Goal: Information Seeking & Learning: Learn about a topic

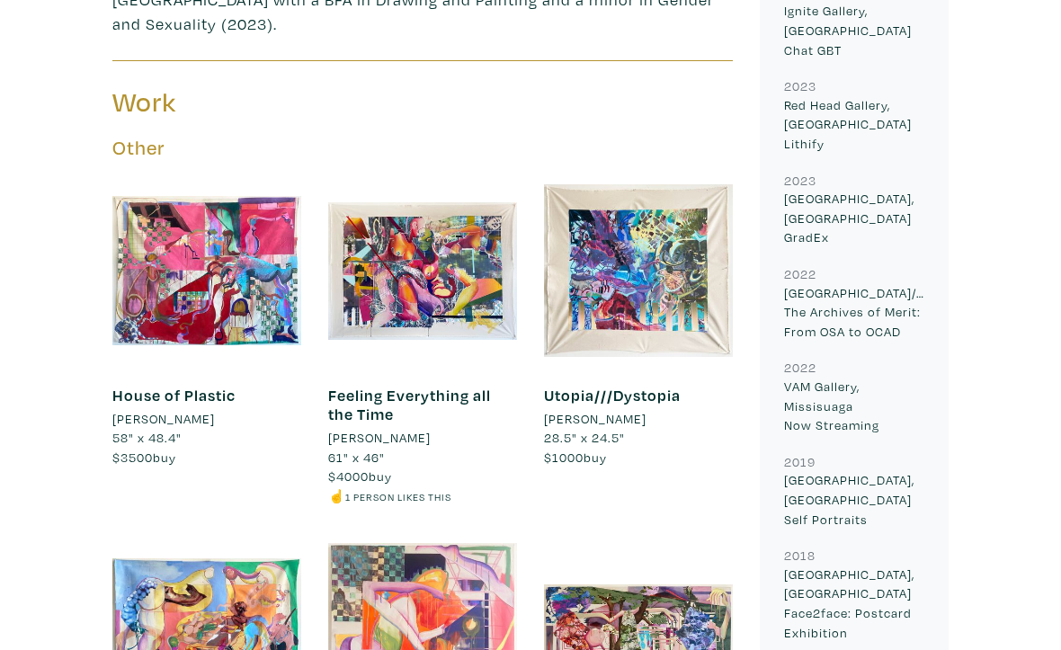
scroll to position [760, 0]
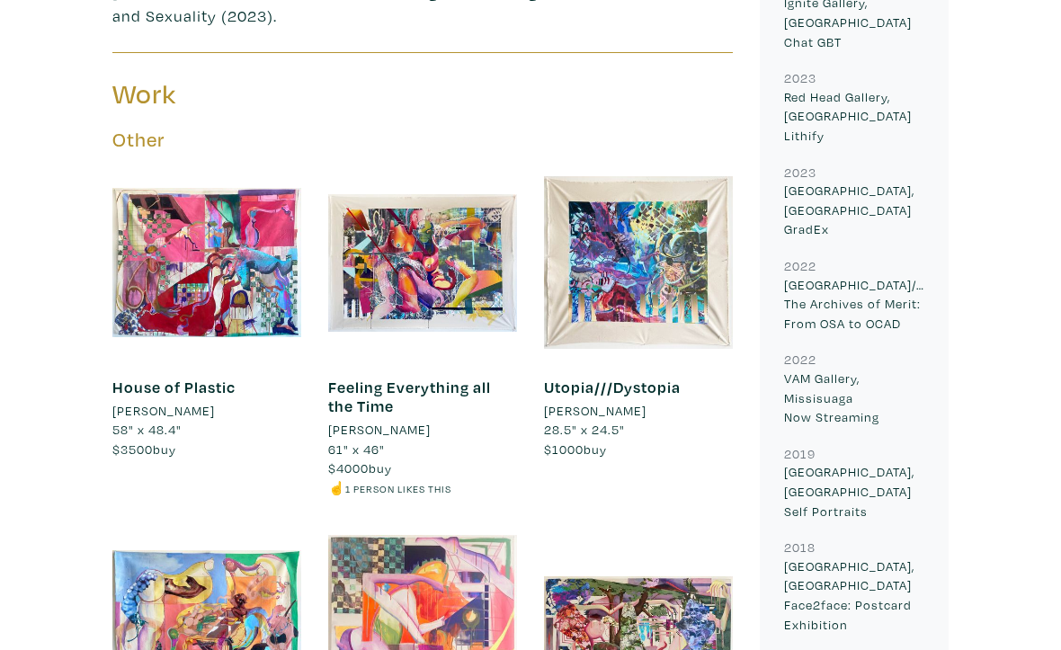
click at [428, 377] on link "Feeling Everything all the Time" at bounding box center [409, 397] width 163 height 40
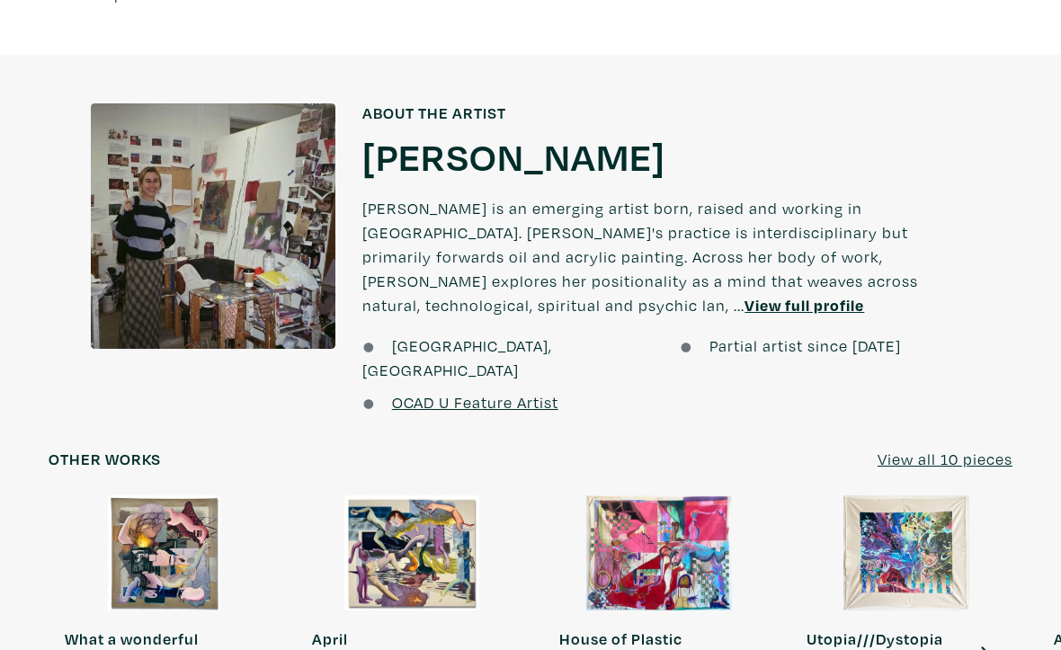
scroll to position [1513, 0]
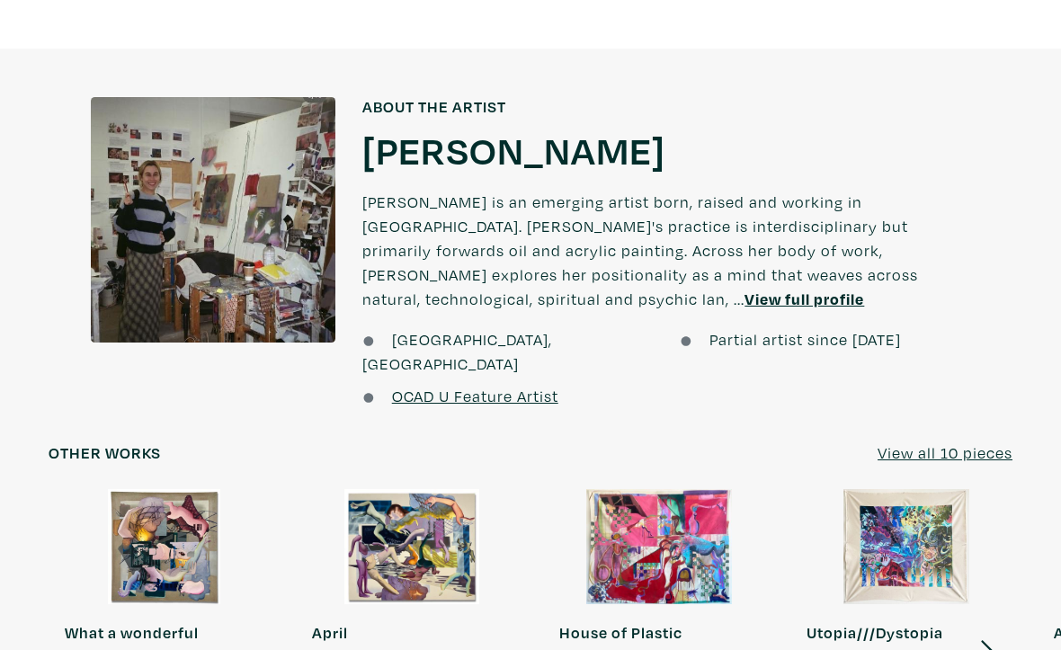
click at [864, 289] on u "View full profile" at bounding box center [804, 299] width 120 height 21
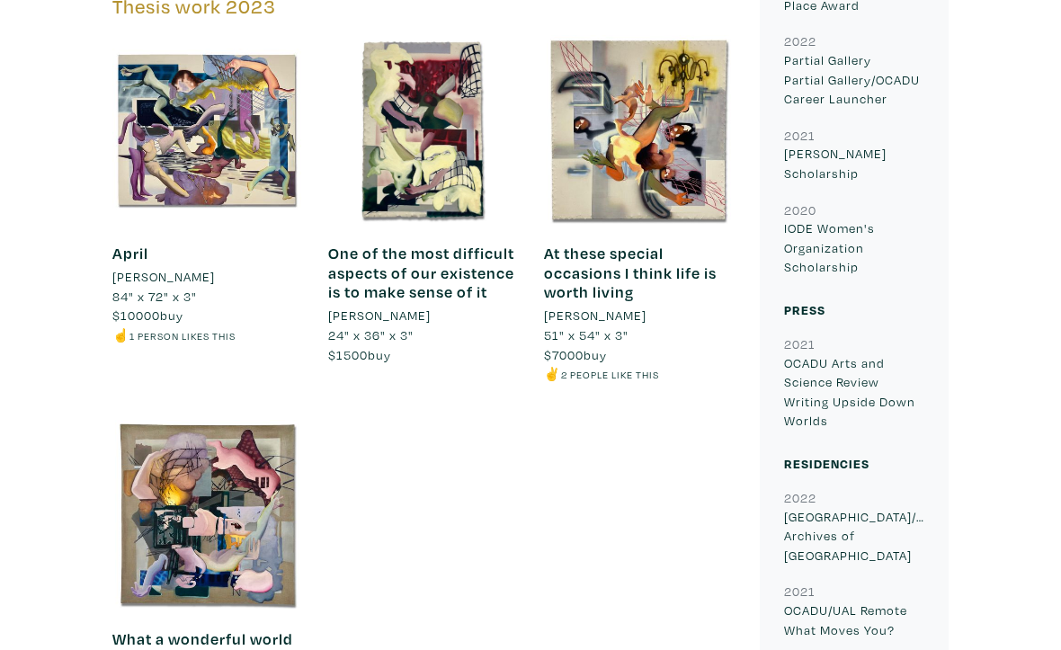
scroll to position [1647, 0]
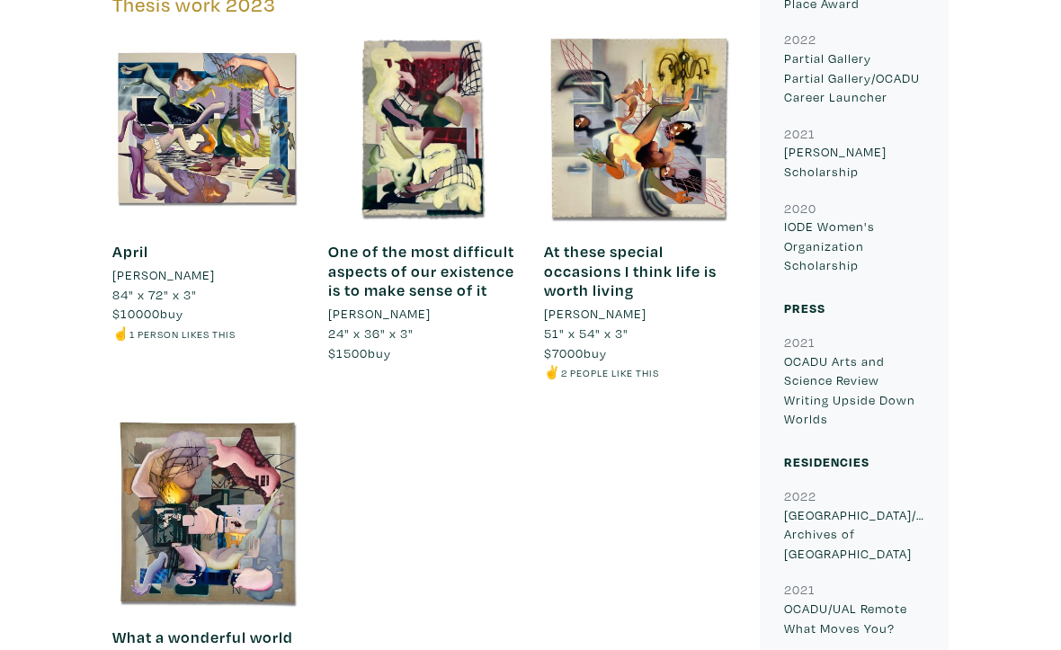
click at [253, 628] on h6 "What a wonderful world it is, the world of software for computers" at bounding box center [206, 657] width 189 height 58
click at [265, 501] on div at bounding box center [206, 512] width 189 height 189
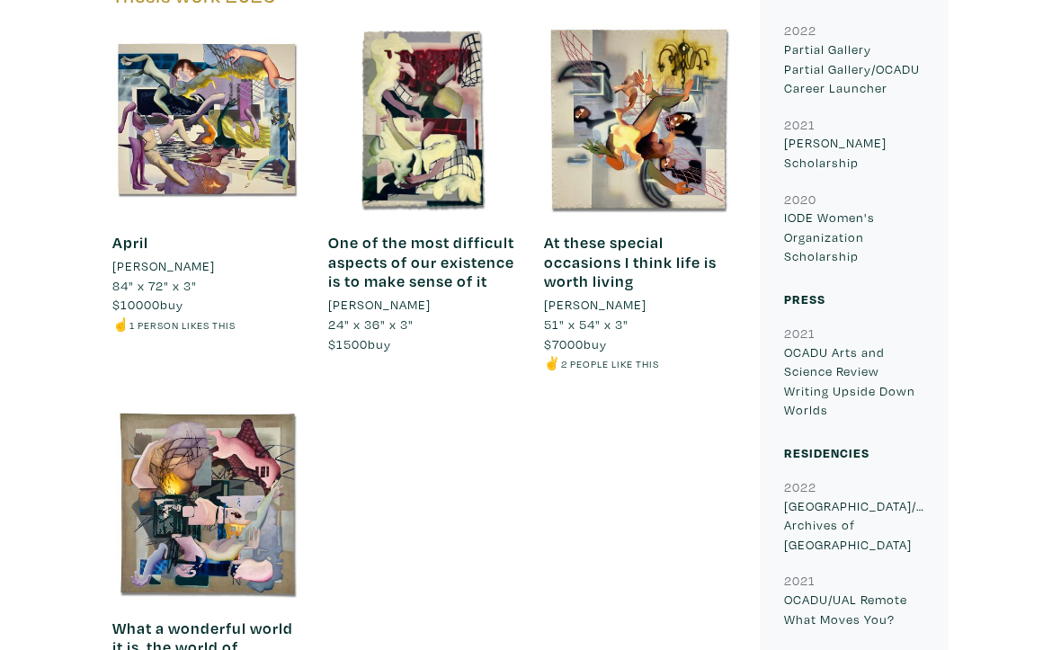
click at [618, 295] on li "[PERSON_NAME]" at bounding box center [595, 305] width 102 height 20
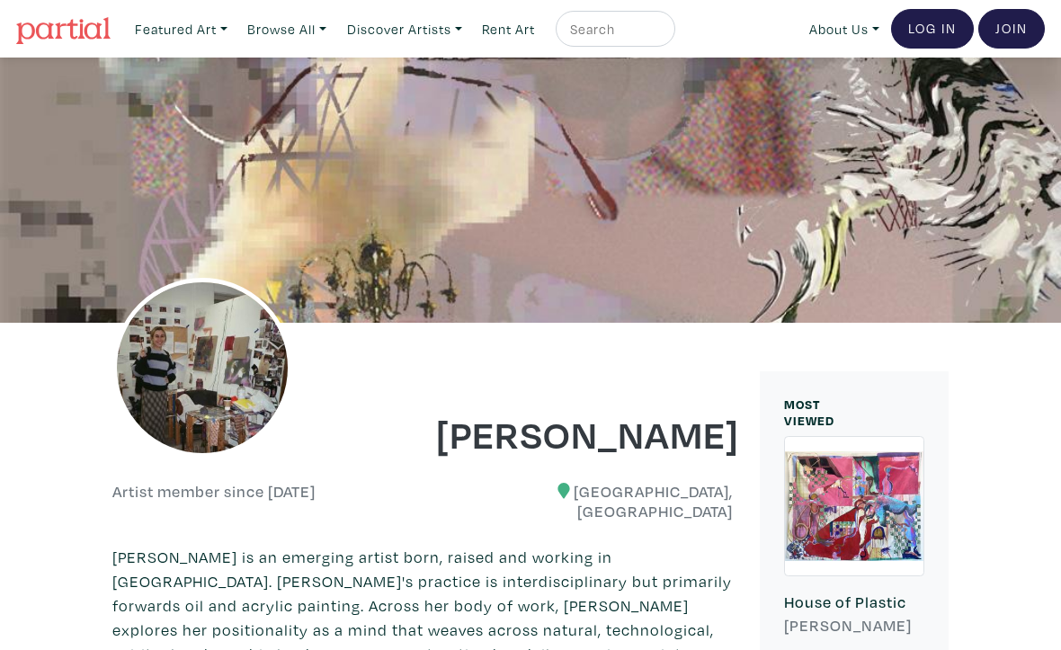
click at [663, 90] on div at bounding box center [530, 190] width 1061 height 265
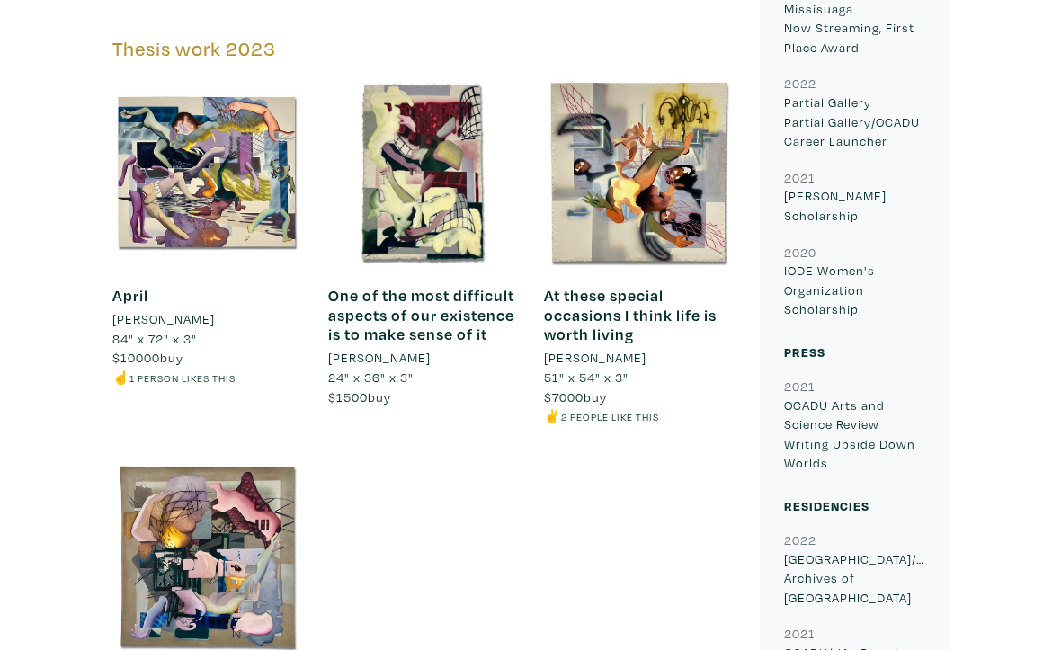
scroll to position [1598, 0]
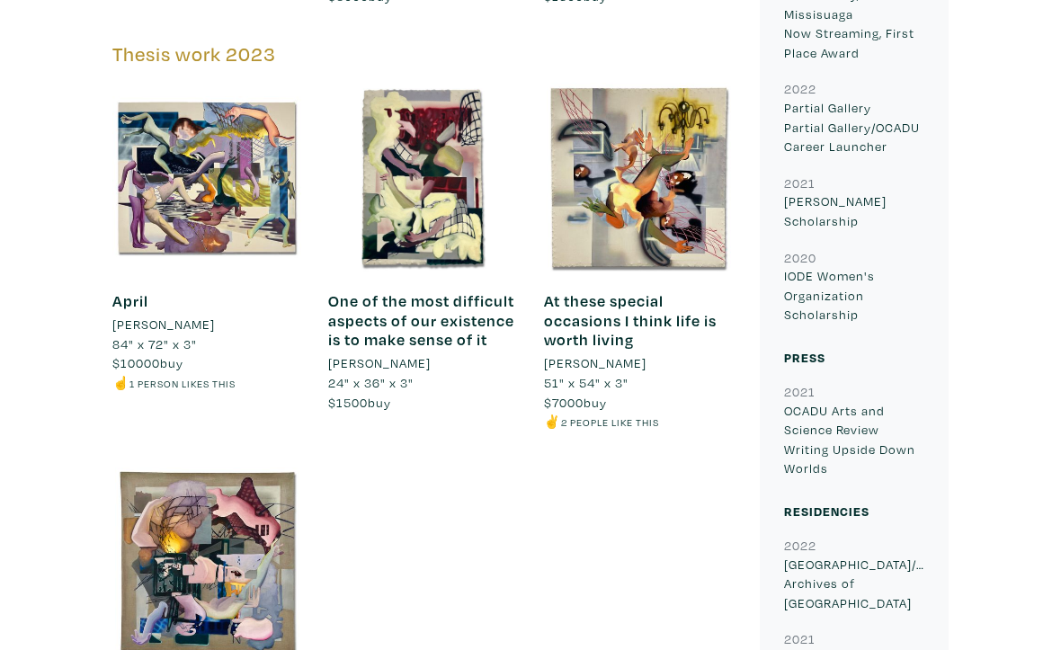
click at [671, 142] on div at bounding box center [638, 177] width 189 height 189
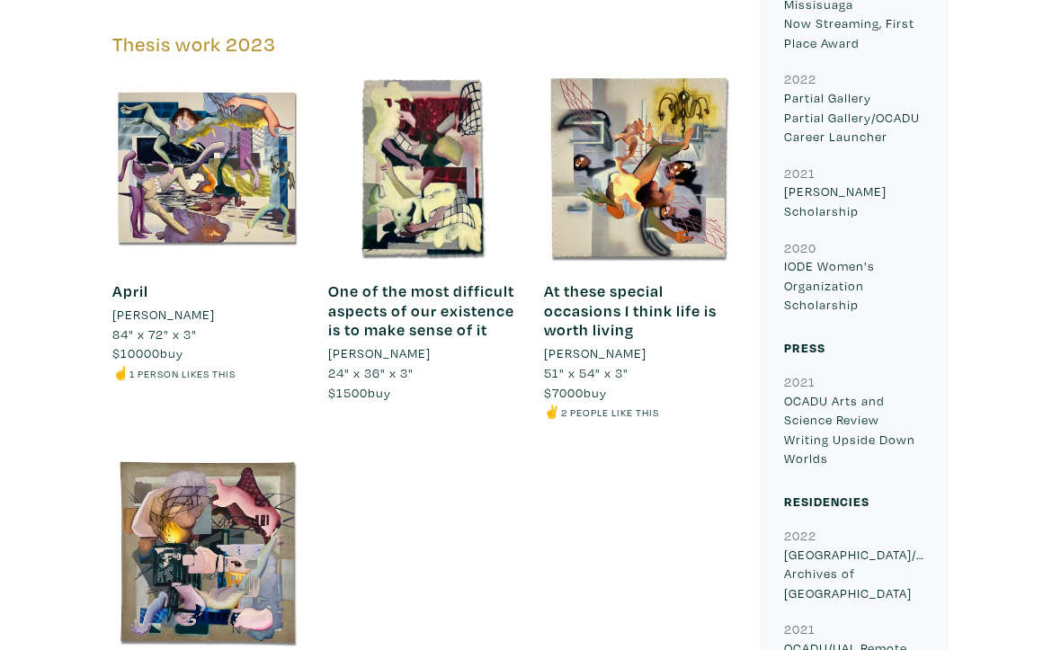
click at [455, 124] on div at bounding box center [422, 167] width 189 height 189
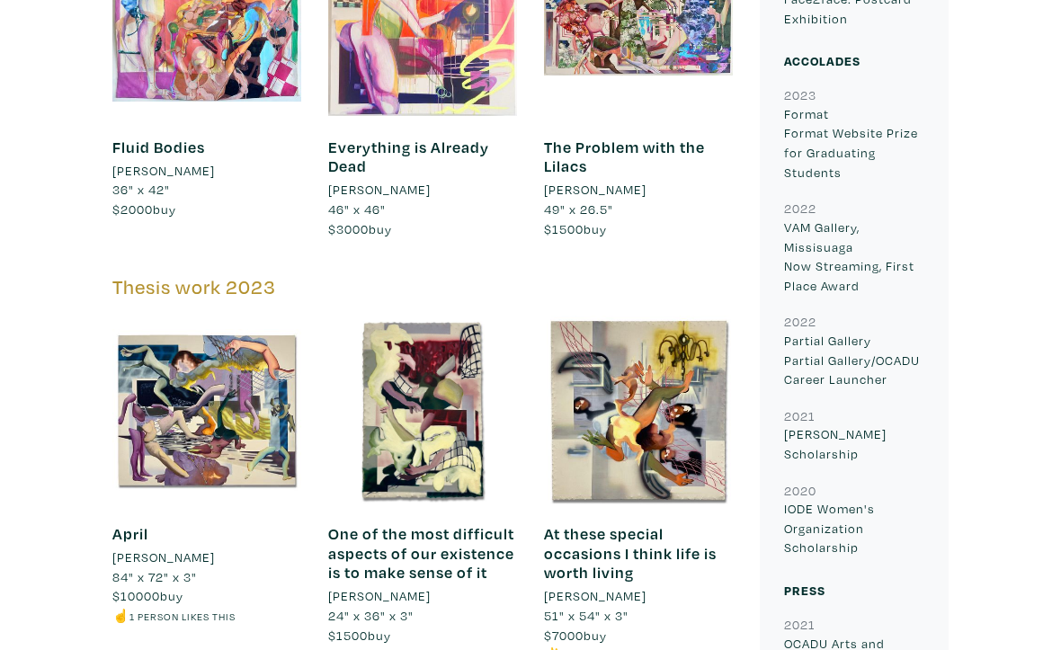
scroll to position [1361, 0]
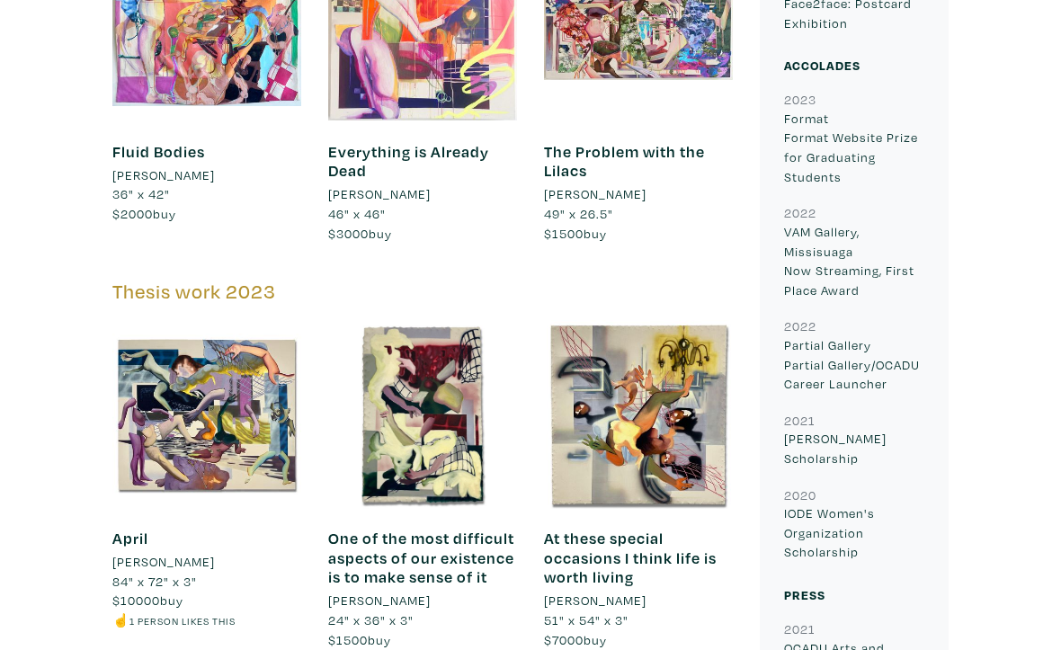
click at [246, 358] on div at bounding box center [206, 414] width 189 height 189
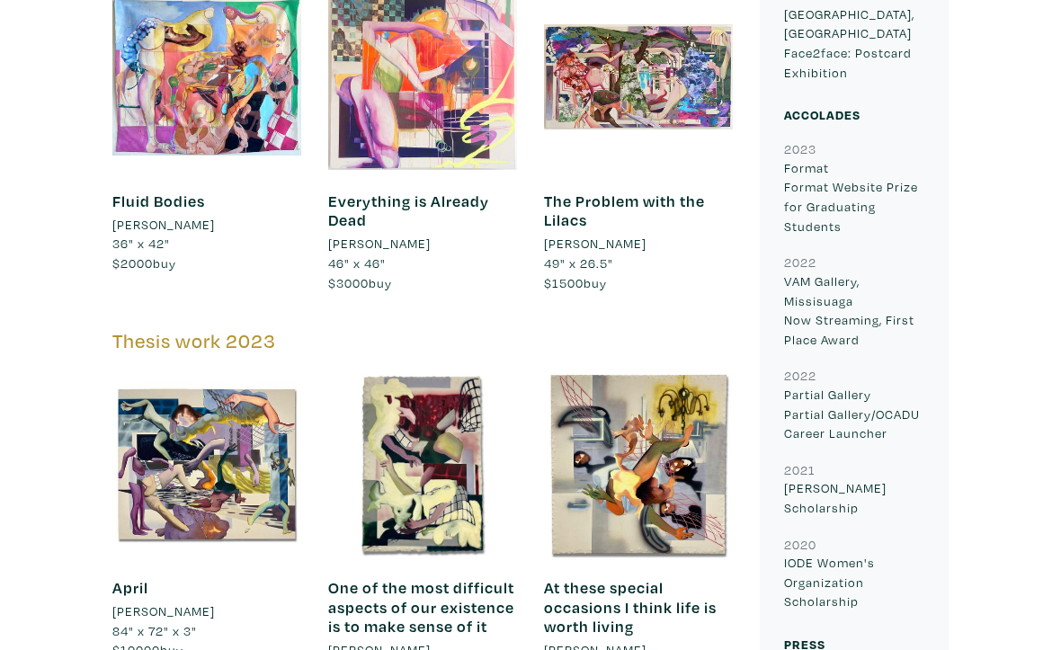
scroll to position [1313, 0]
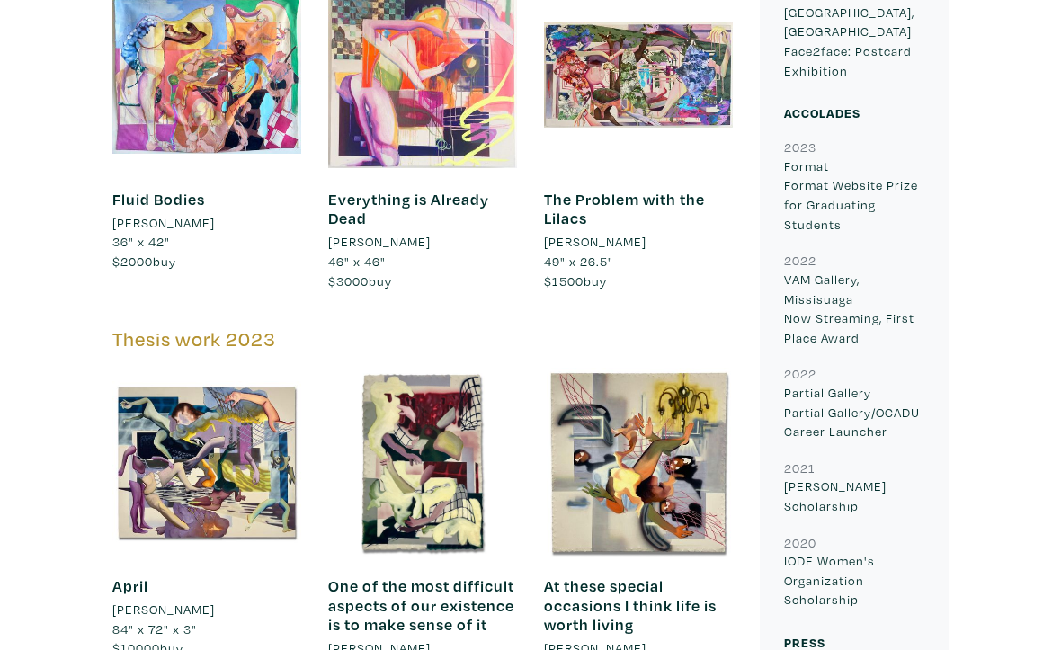
click at [253, 393] on div at bounding box center [206, 462] width 189 height 189
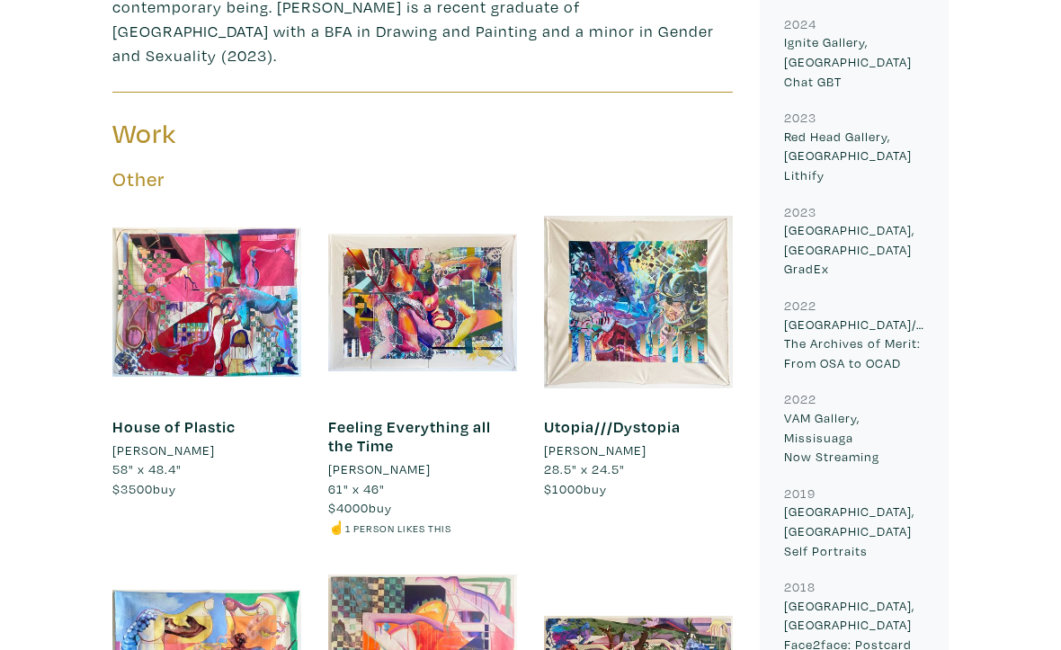
scroll to position [674, 0]
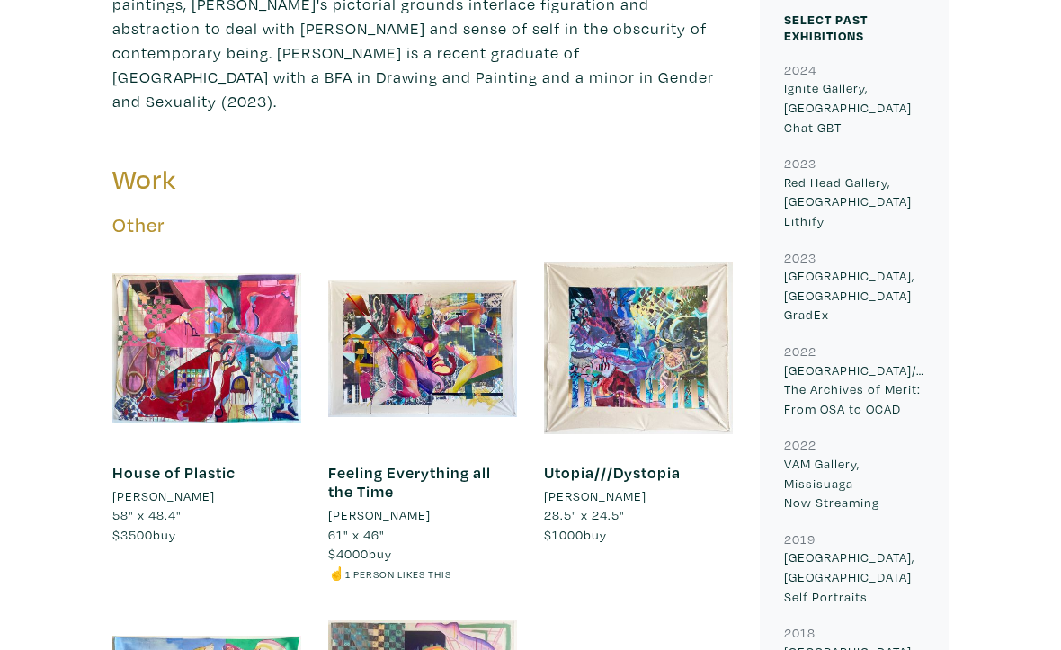
click at [244, 292] on div at bounding box center [206, 347] width 189 height 189
click at [450, 286] on div at bounding box center [422, 347] width 189 height 189
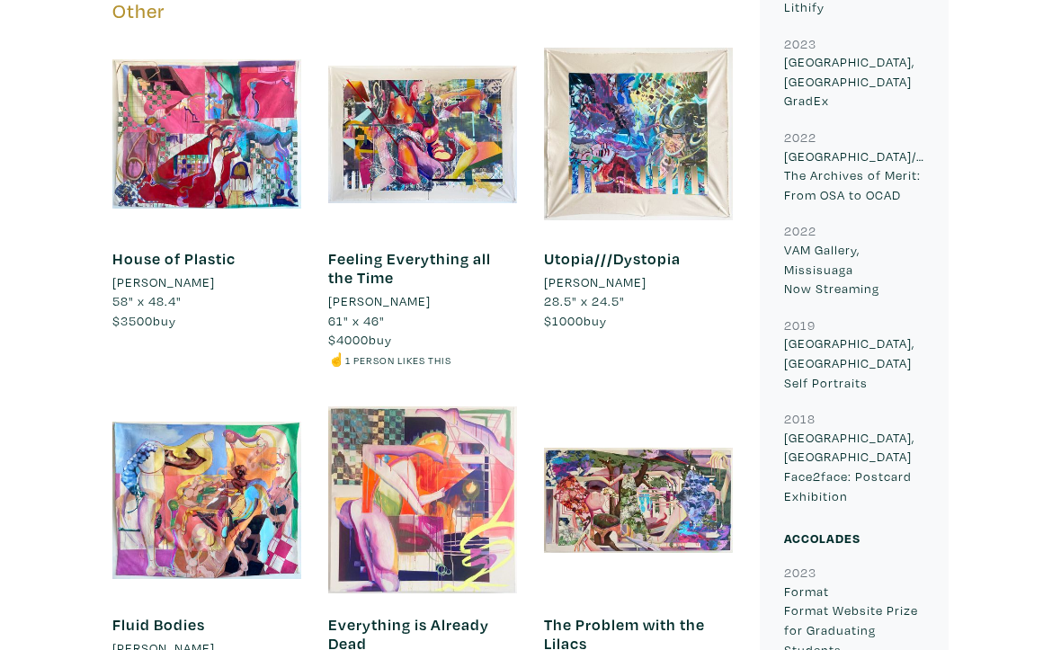
scroll to position [889, 0]
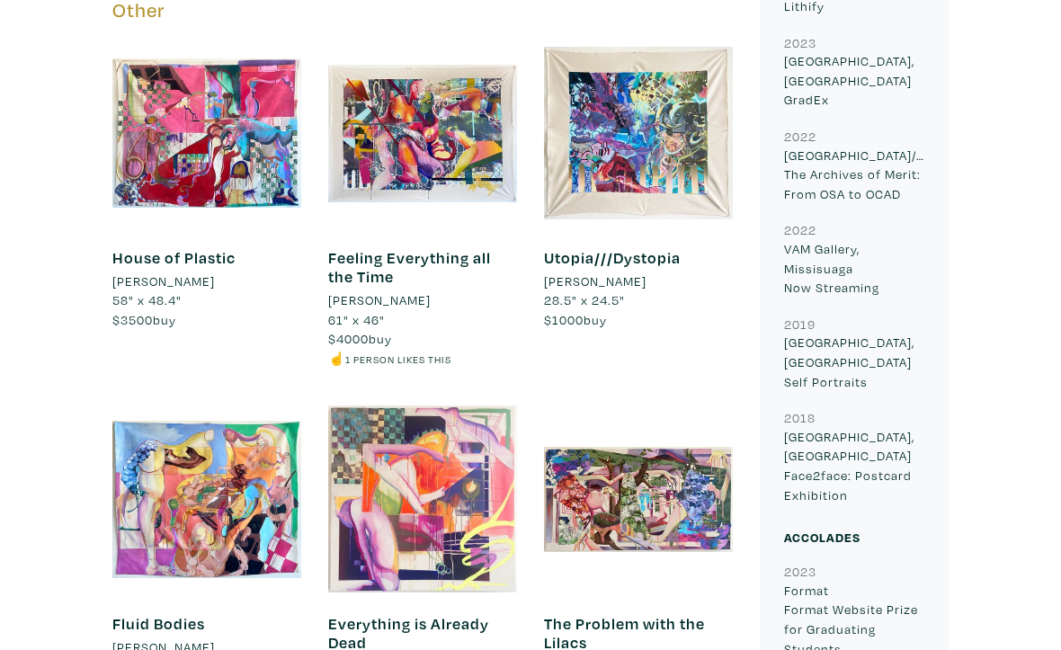
click at [220, 423] on div at bounding box center [206, 499] width 189 height 189
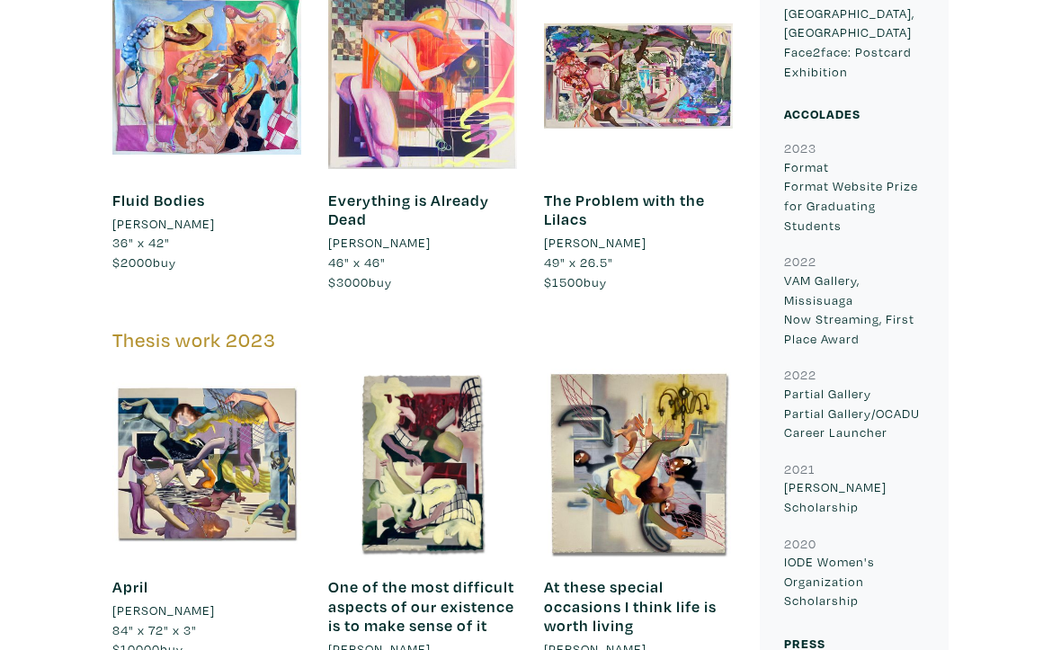
scroll to position [1312, 0]
click at [440, 410] on div at bounding box center [422, 463] width 189 height 189
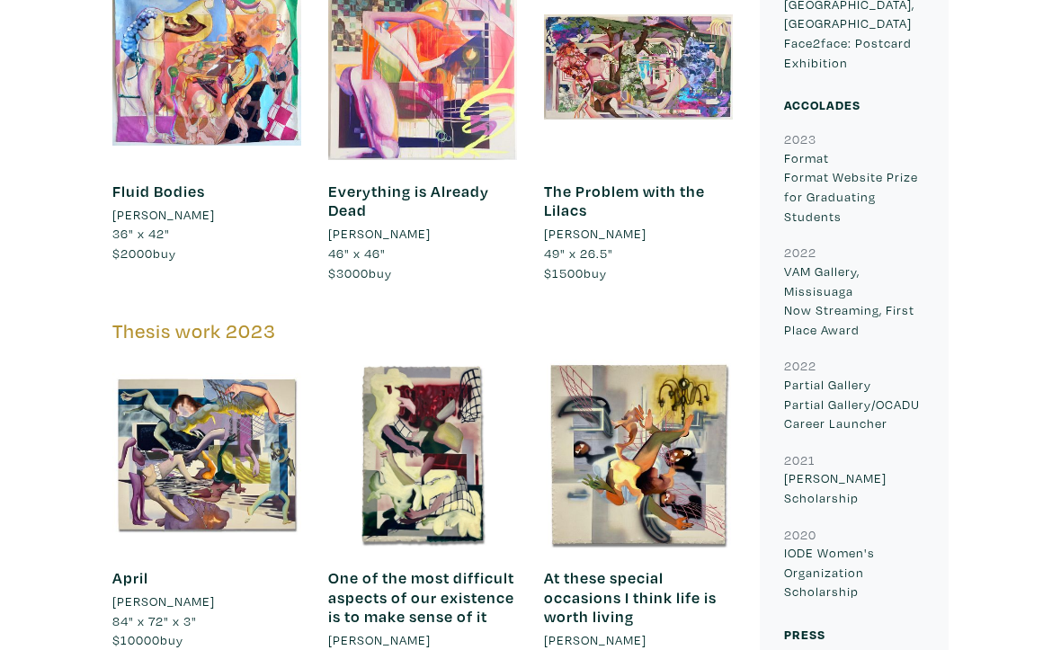
click at [239, 384] on div at bounding box center [206, 454] width 189 height 189
